Goal: Transaction & Acquisition: Purchase product/service

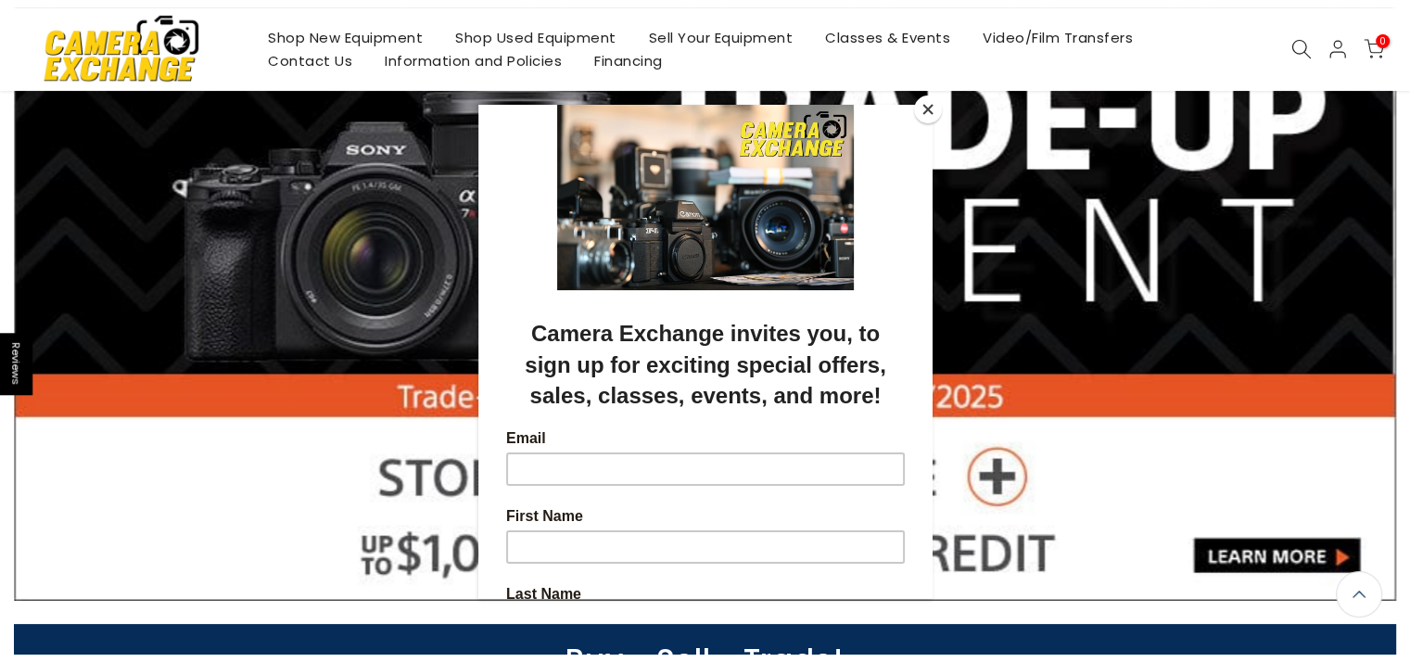
scroll to position [95, 0]
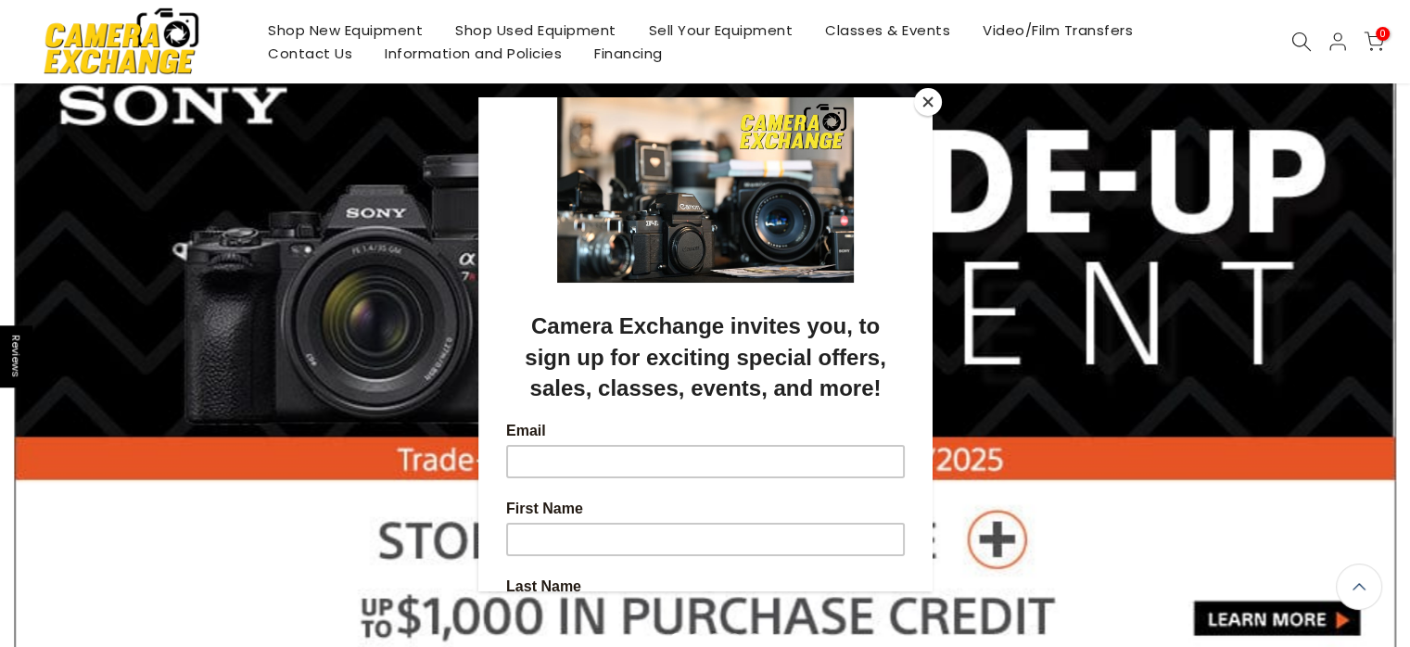
click at [919, 112] on button "Close" at bounding box center [928, 102] width 28 height 28
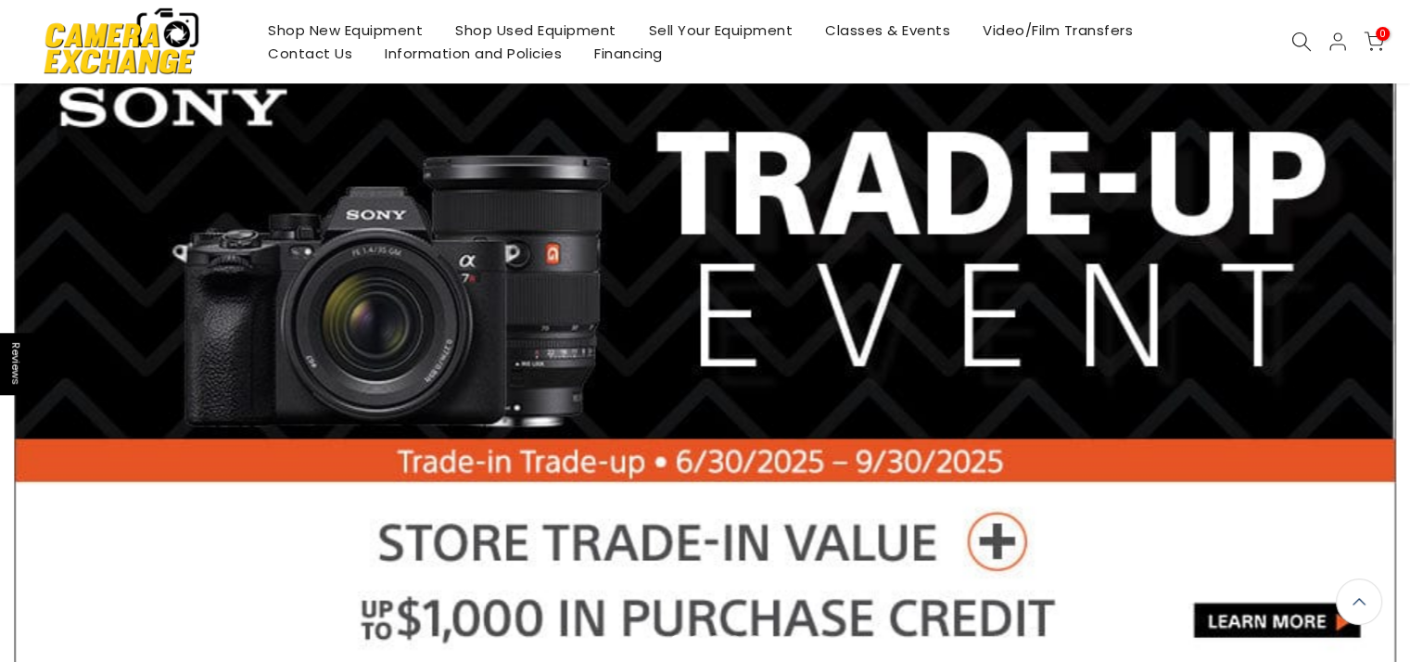
scroll to position [96, 0]
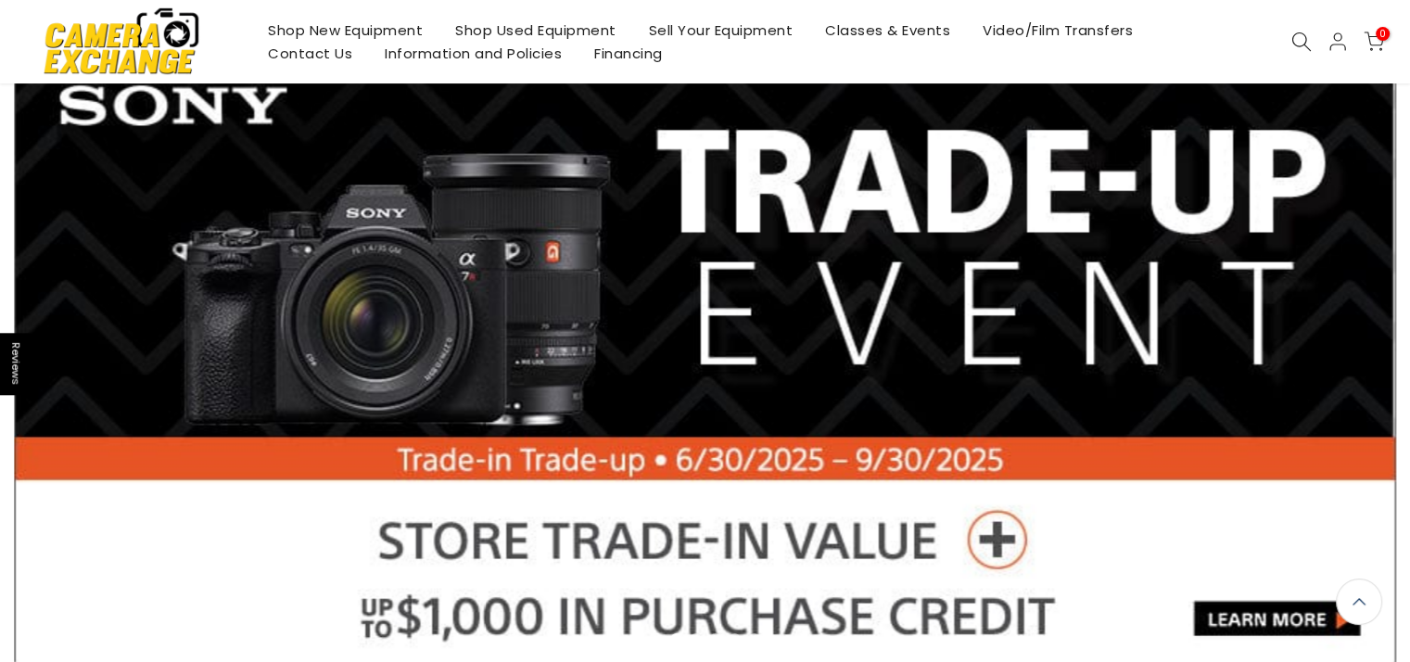
click at [519, 26] on link "Shop Used Equipment" at bounding box center [536, 30] width 194 height 23
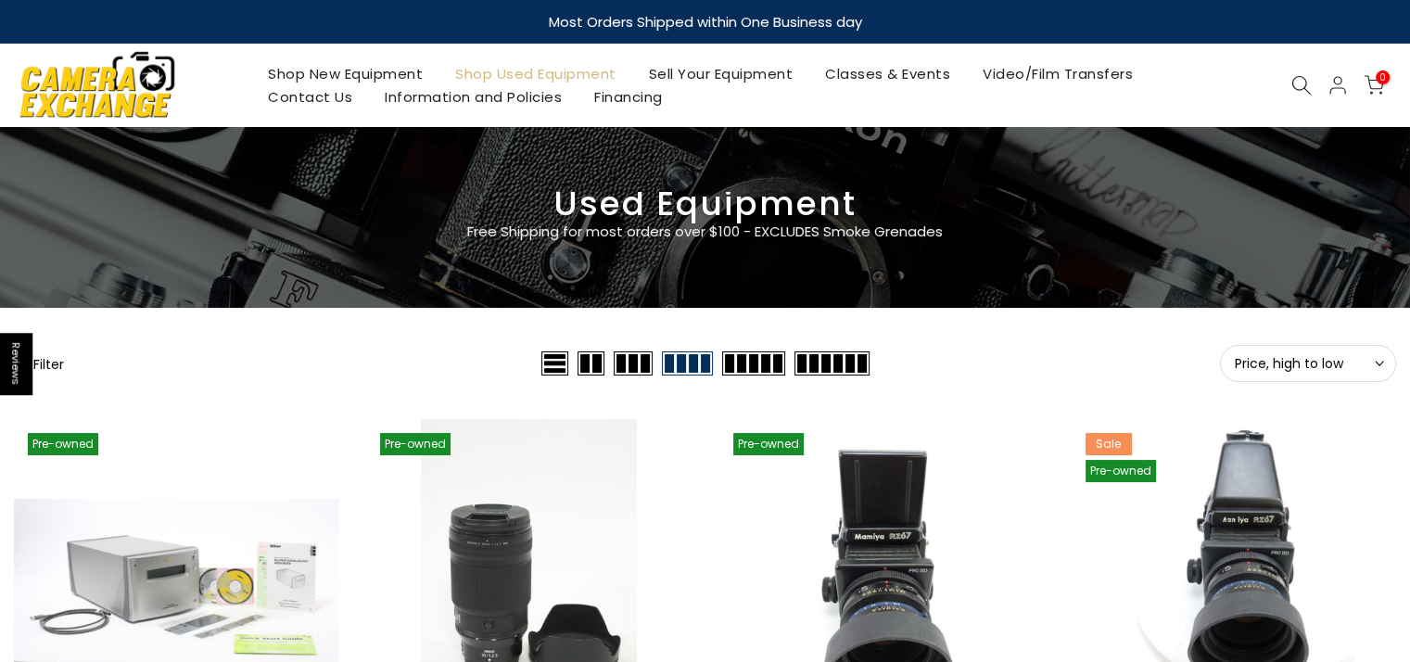
click at [1297, 88] on icon at bounding box center [1301, 85] width 20 height 20
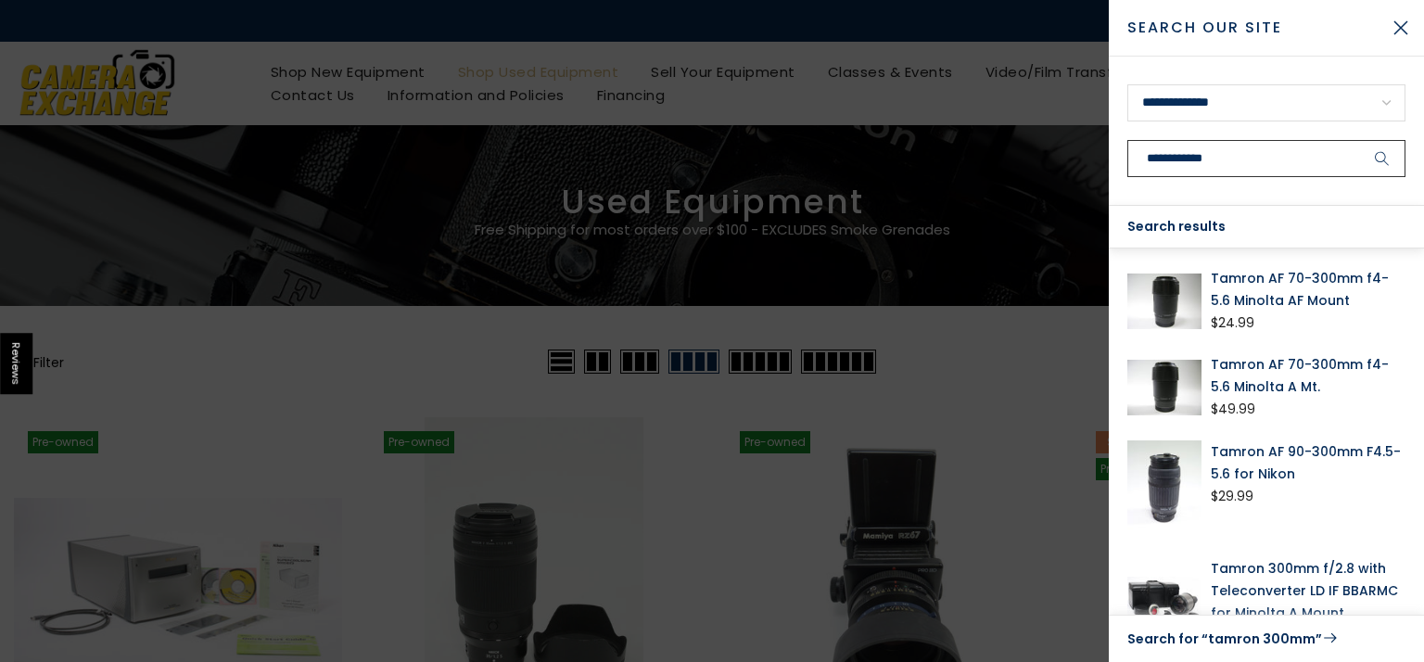
type input "**********"
click at [1243, 574] on link "Tamron 300mm f/2.8 with Teleconverter LD IF BBARMC for Minolta A Mount" at bounding box center [1308, 590] width 195 height 67
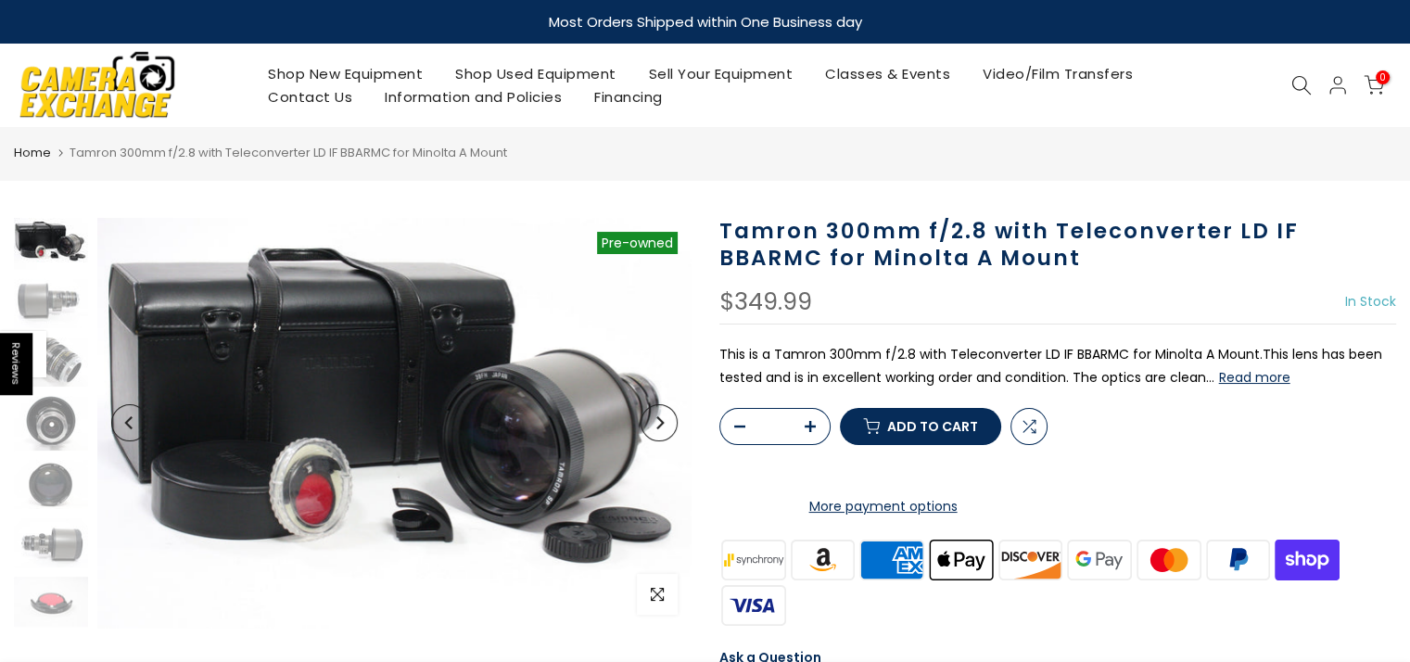
click at [658, 426] on icon "Next" at bounding box center [659, 422] width 7 height 13
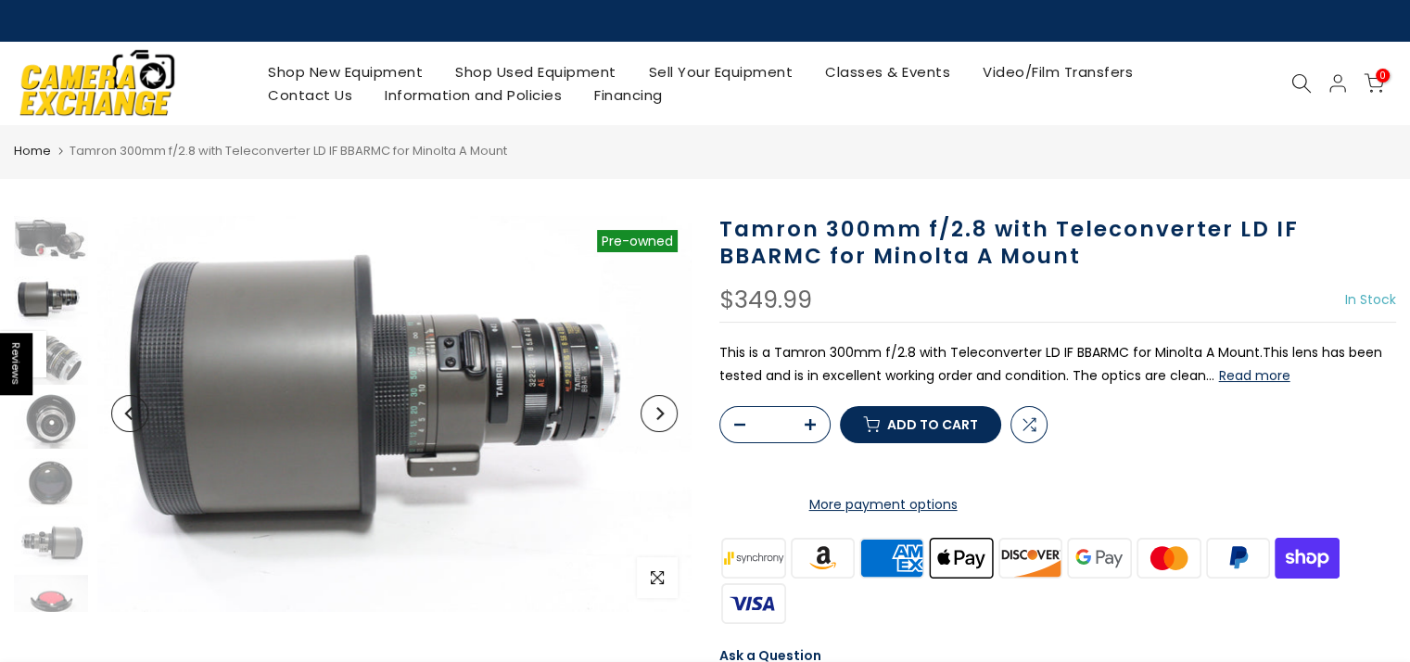
click at [653, 407] on icon "Next" at bounding box center [659, 413] width 13 height 13
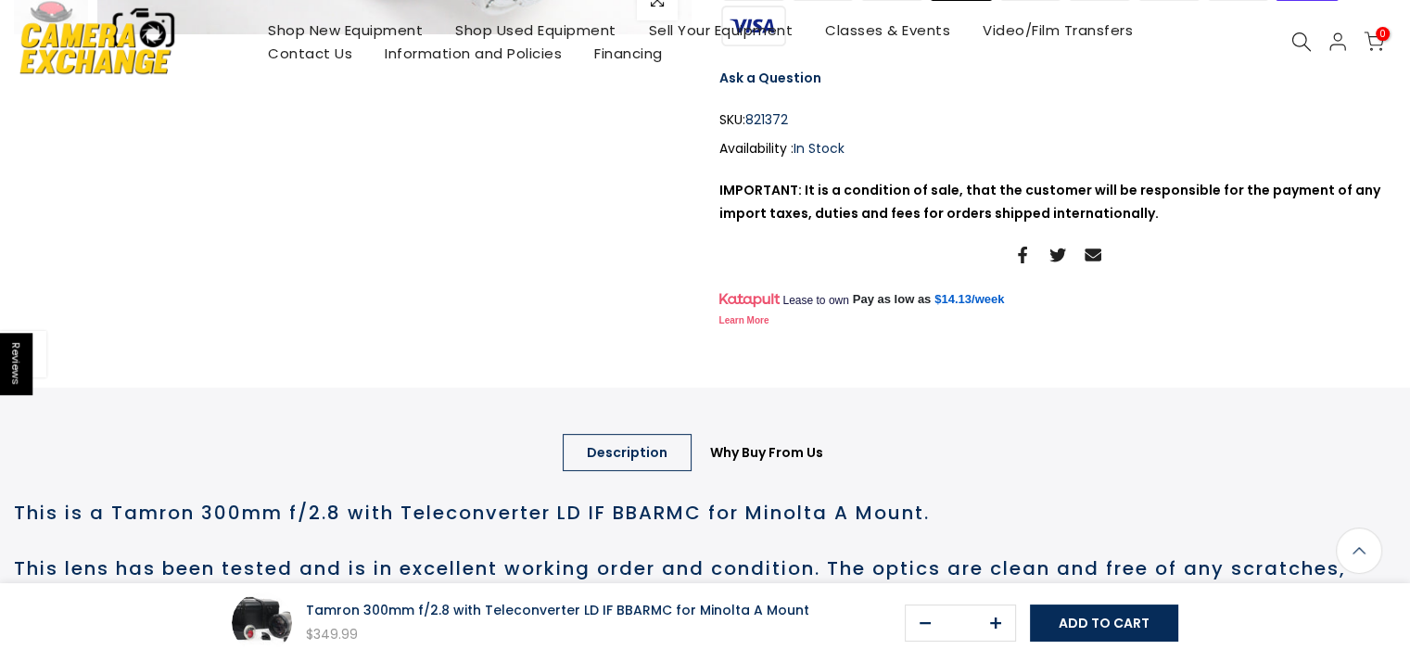
scroll to position [1, 0]
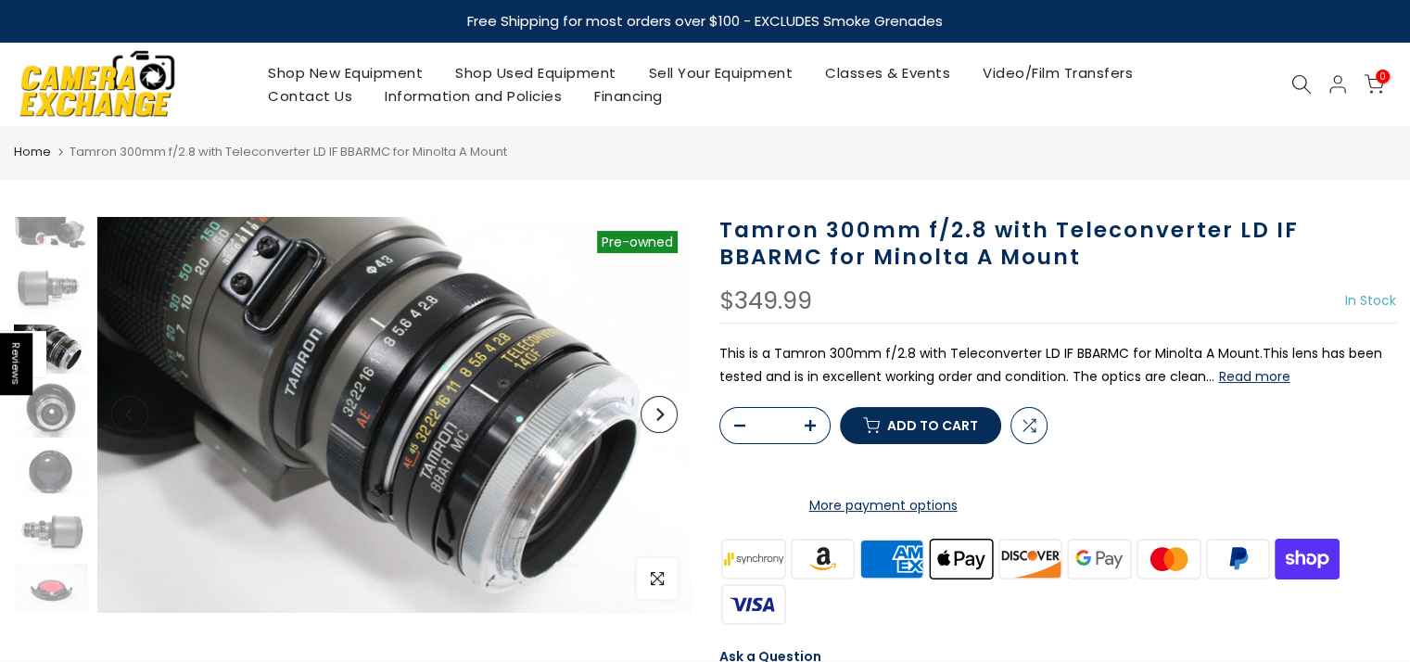
click at [656, 415] on icon "Next" at bounding box center [659, 414] width 13 height 13
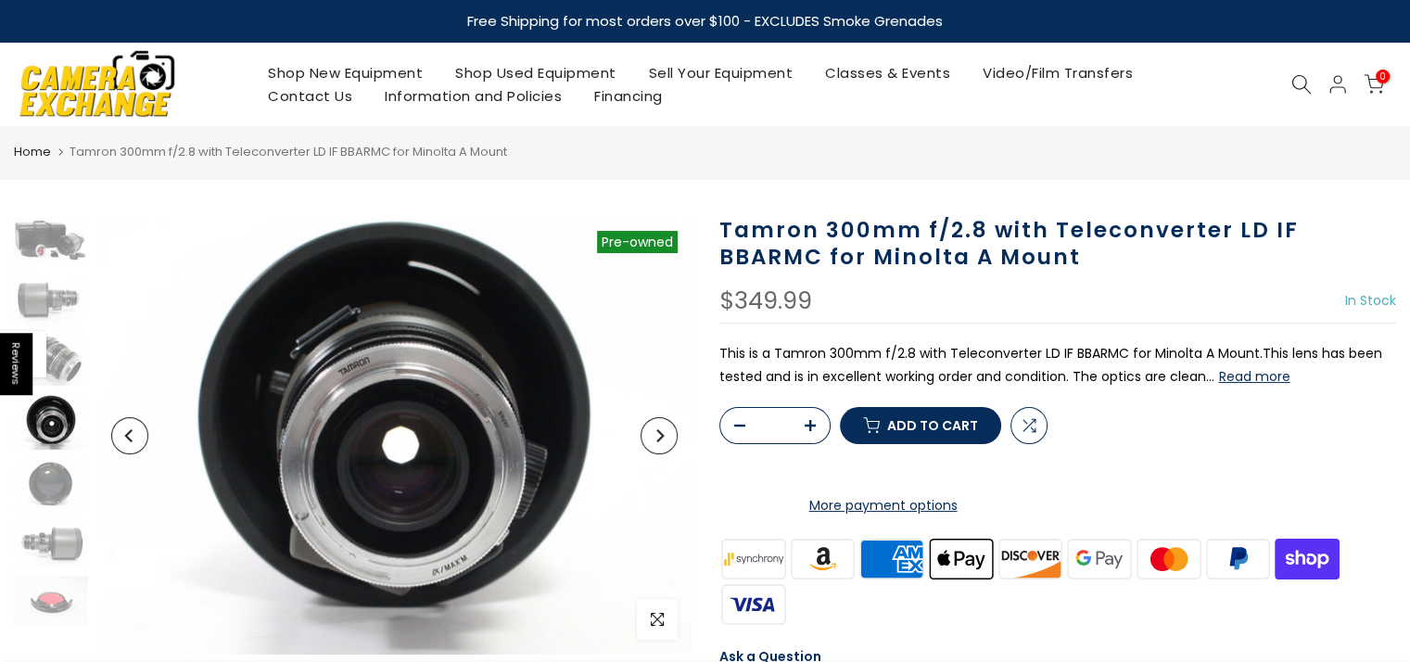
scroll to position [0, 0]
click at [656, 417] on button "Next" at bounding box center [659, 435] width 37 height 37
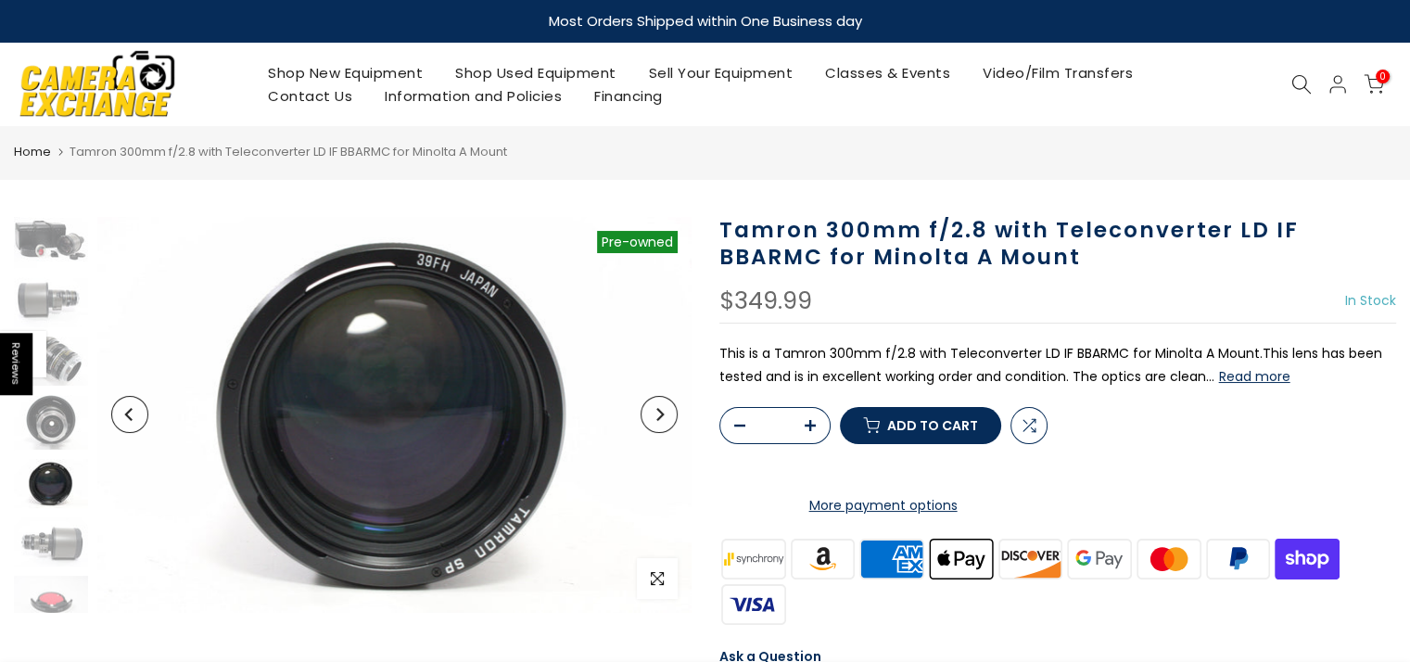
scroll to position [12, 0]
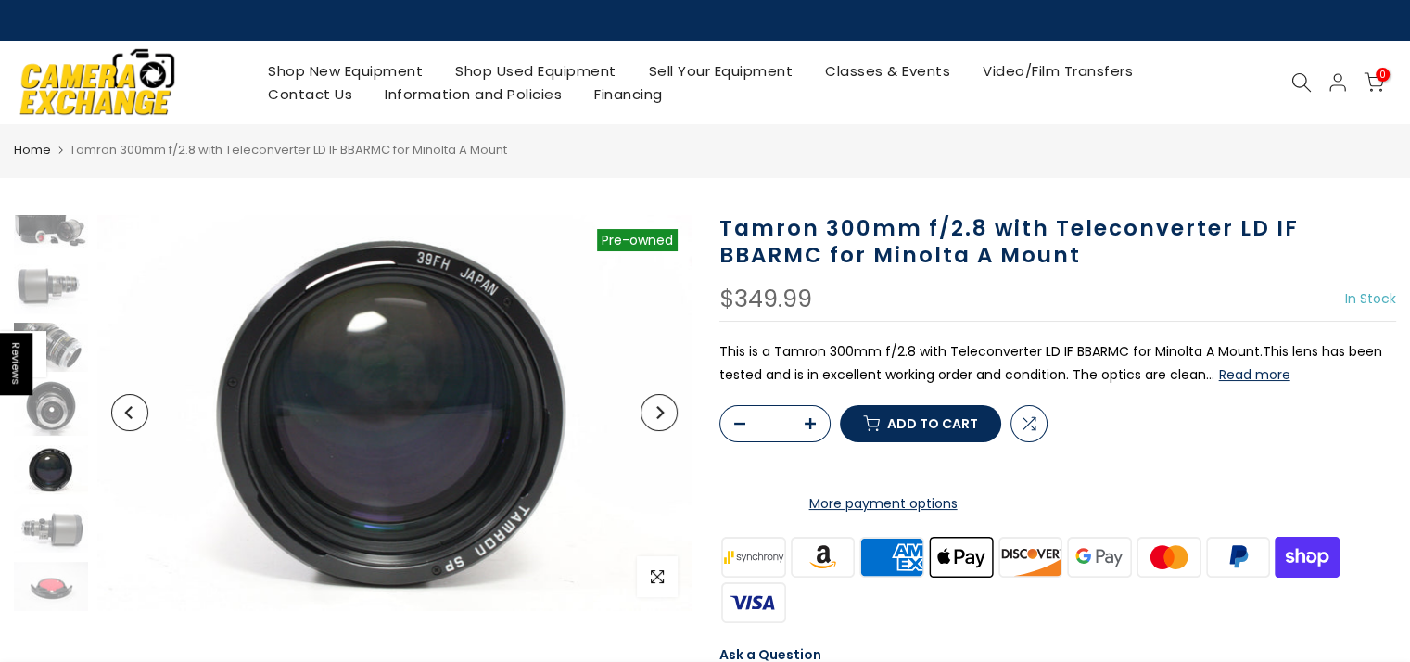
click at [656, 415] on icon "Next" at bounding box center [659, 412] width 13 height 13
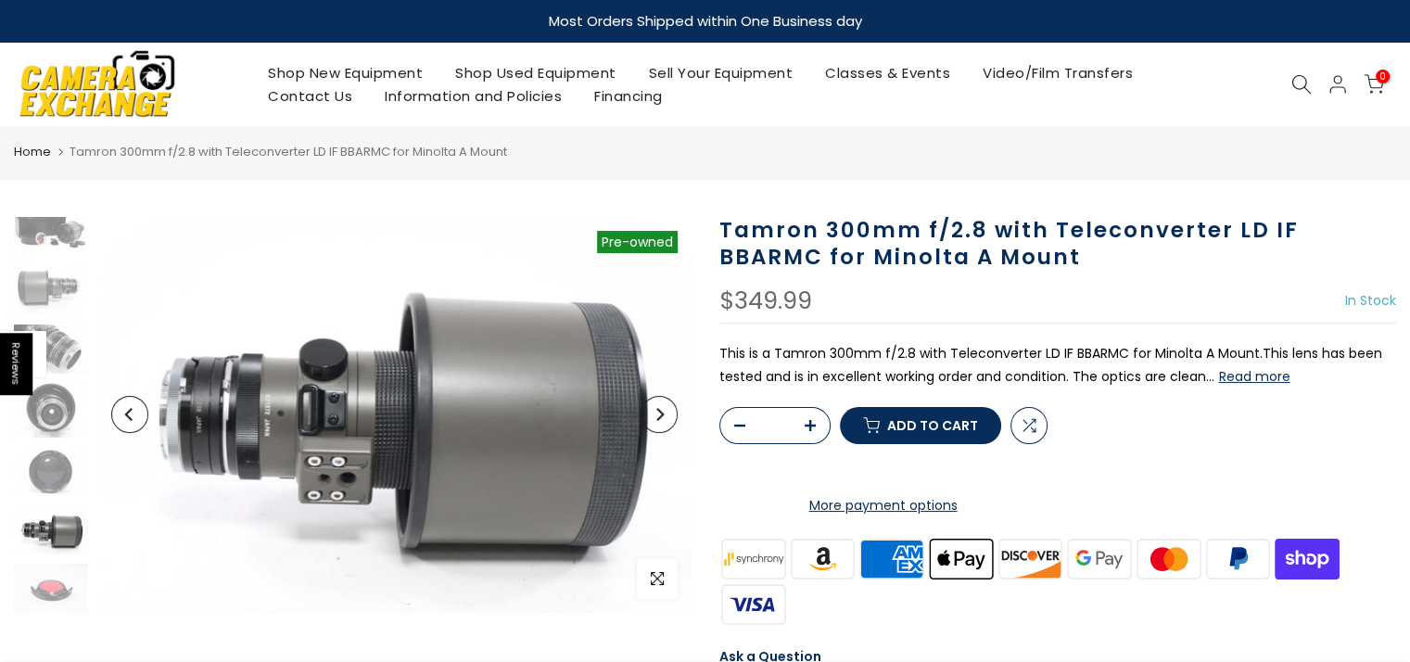
click at [656, 415] on icon "Next" at bounding box center [659, 414] width 13 height 13
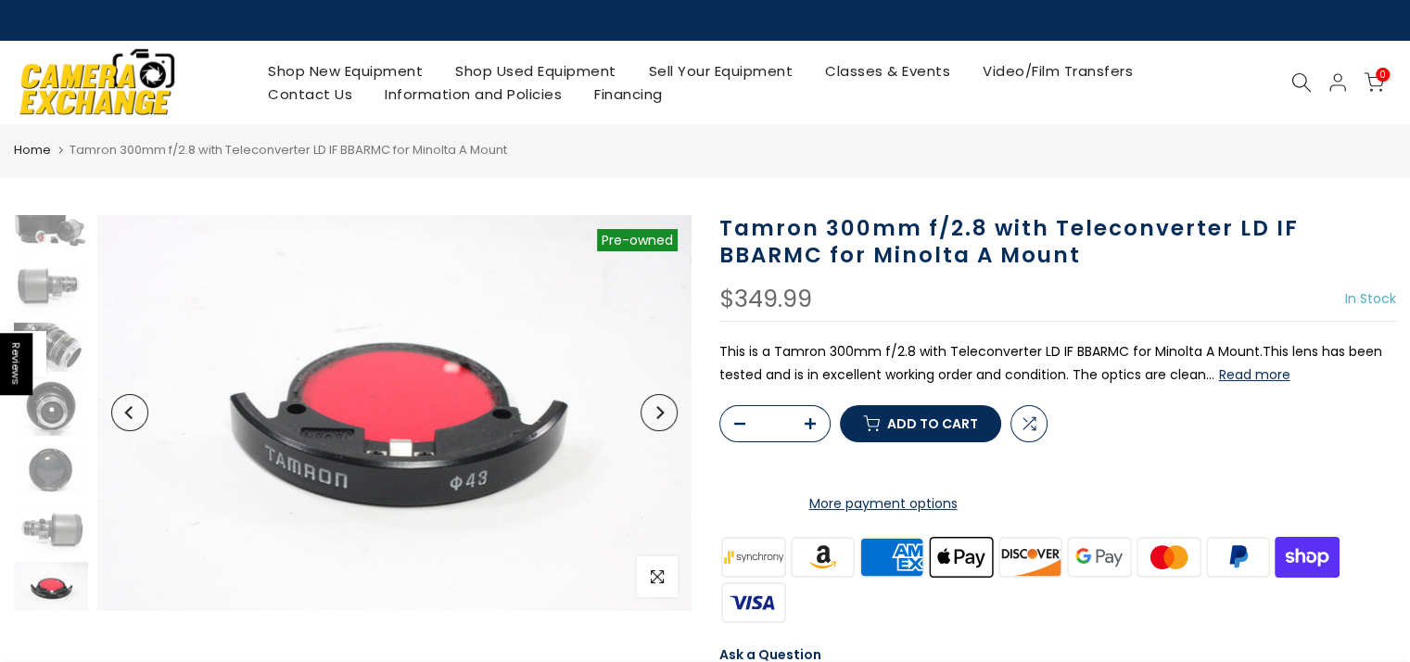
click at [656, 415] on icon "Next" at bounding box center [659, 412] width 13 height 13
